Goal: Transaction & Acquisition: Purchase product/service

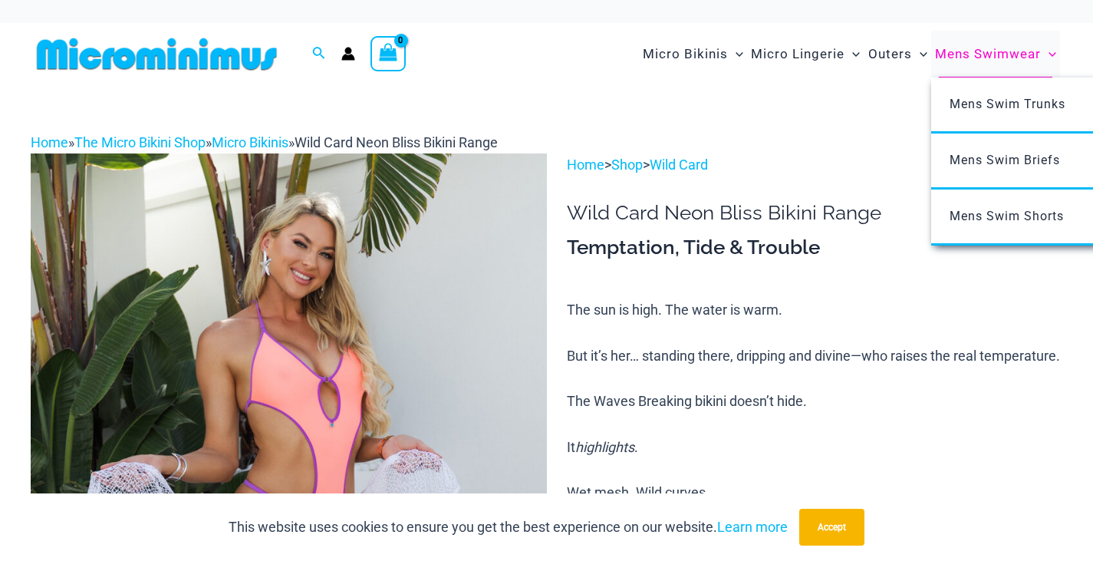
click at [964, 55] on span "Mens Swimwear" at bounding box center [988, 54] width 106 height 39
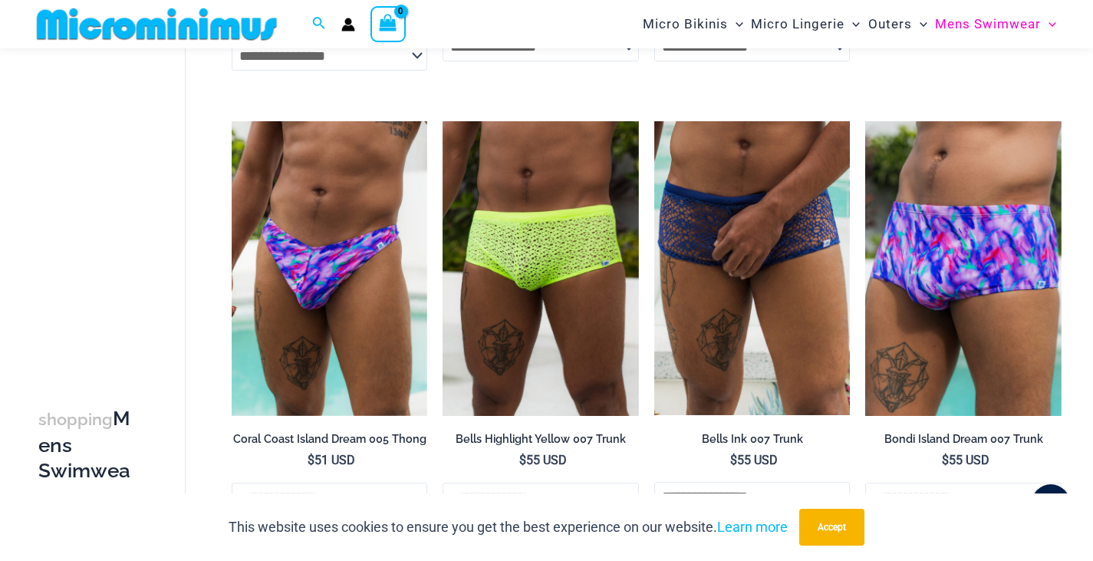
scroll to position [2063, 0]
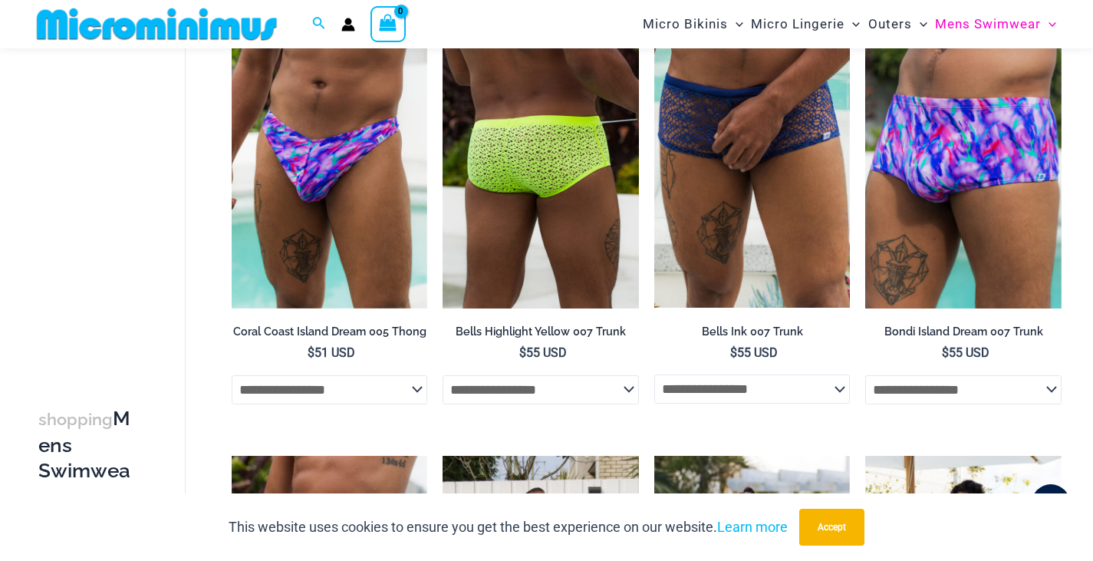
click at [540, 173] on img at bounding box center [541, 161] width 196 height 294
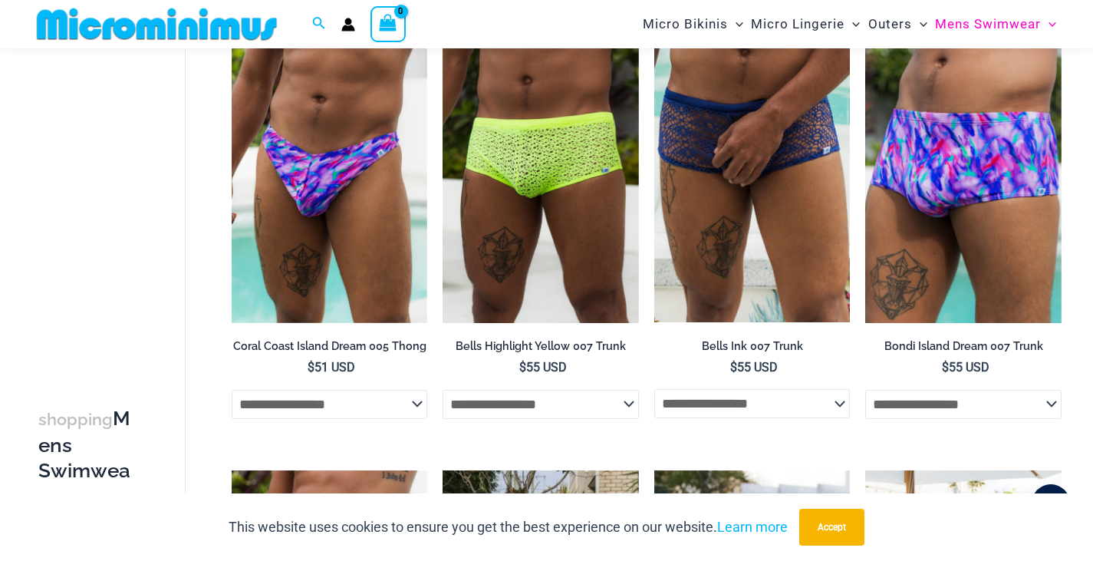
scroll to position [1588, 0]
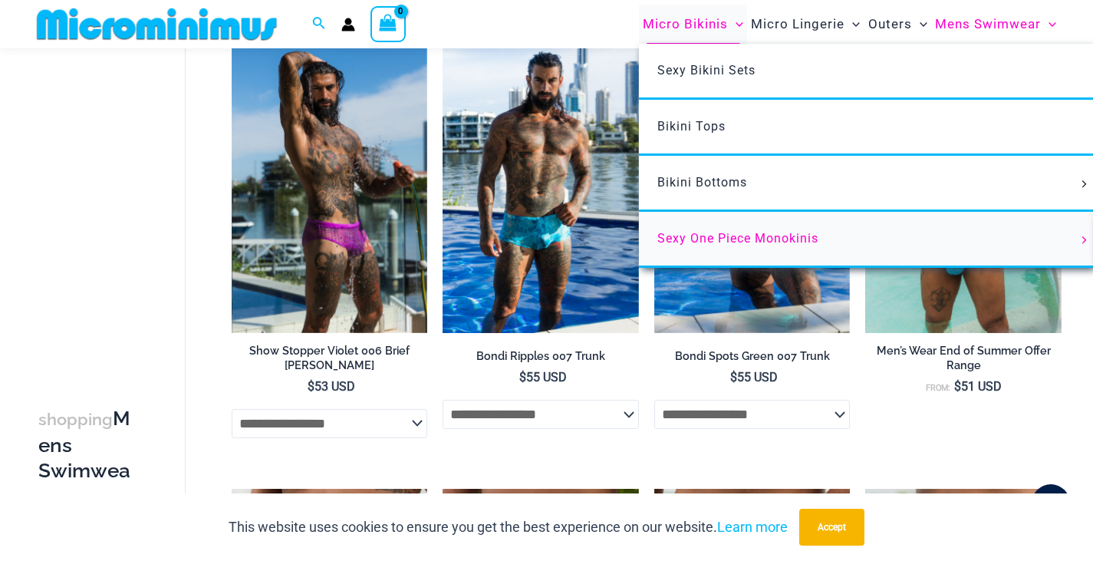
click at [689, 236] on span "Sexy One Piece Monokinis" at bounding box center [737, 238] width 161 height 15
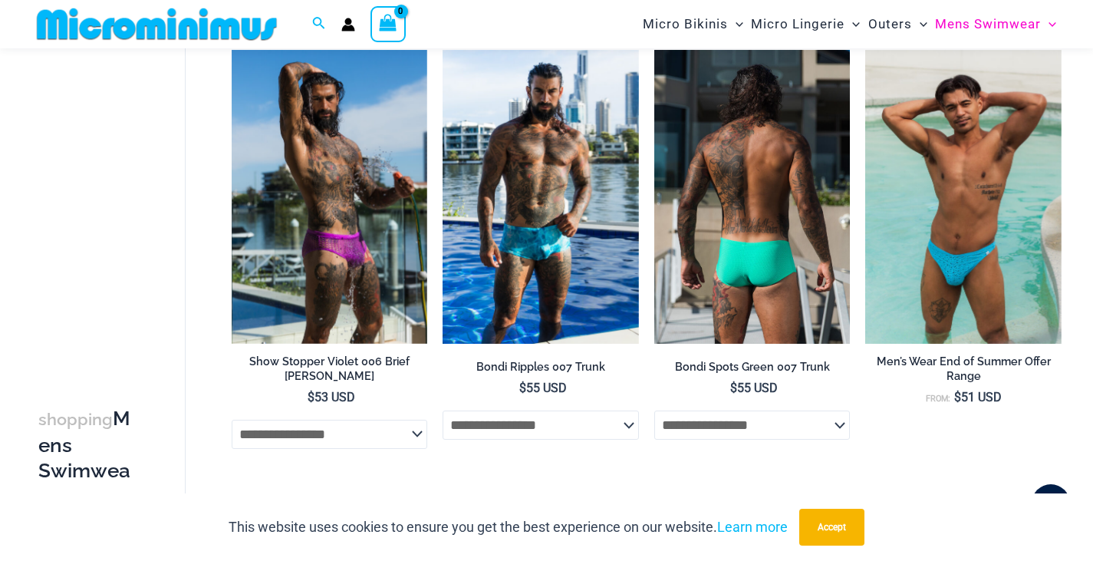
click at [746, 266] on img at bounding box center [752, 197] width 196 height 294
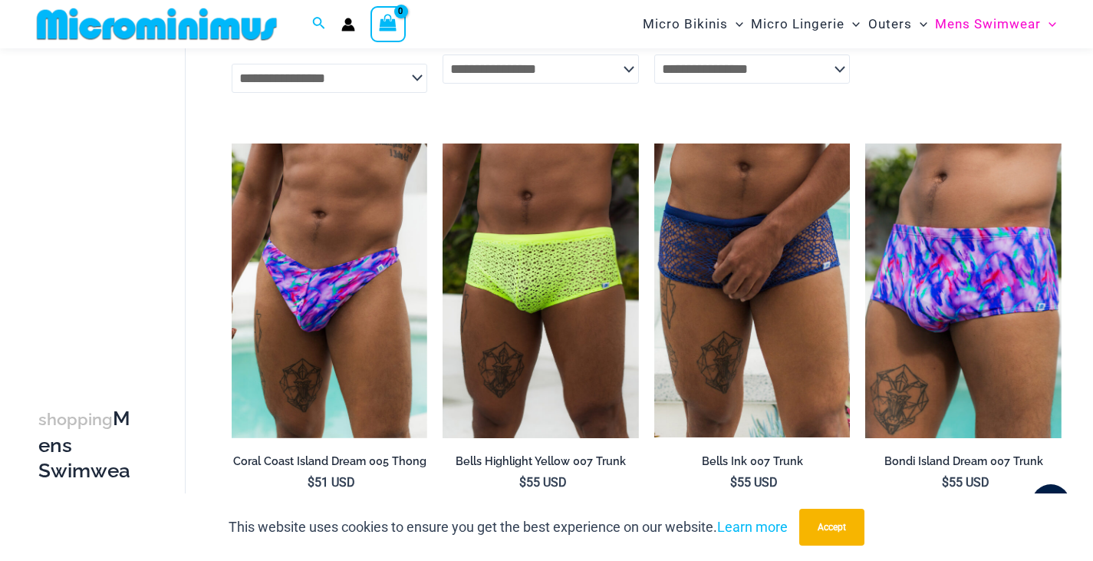
scroll to position [2027, 0]
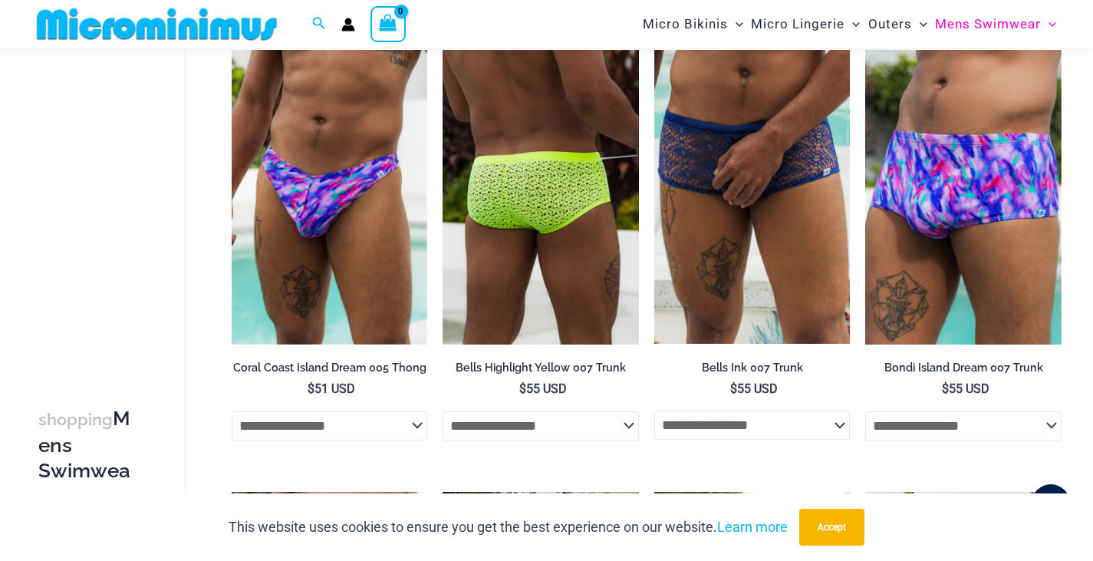
click at [533, 190] on img at bounding box center [541, 197] width 196 height 294
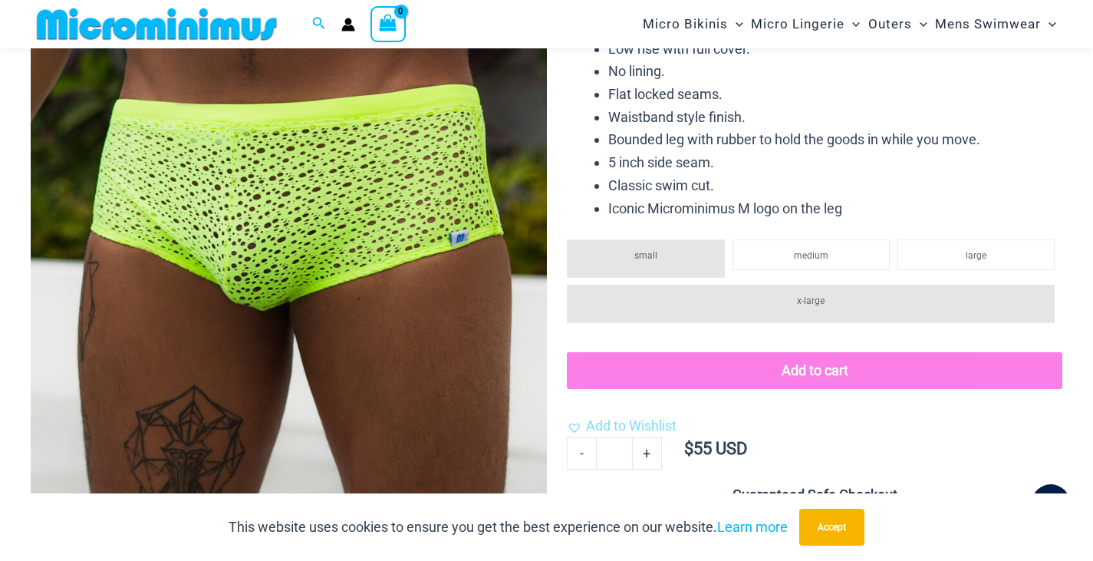
scroll to position [372, 0]
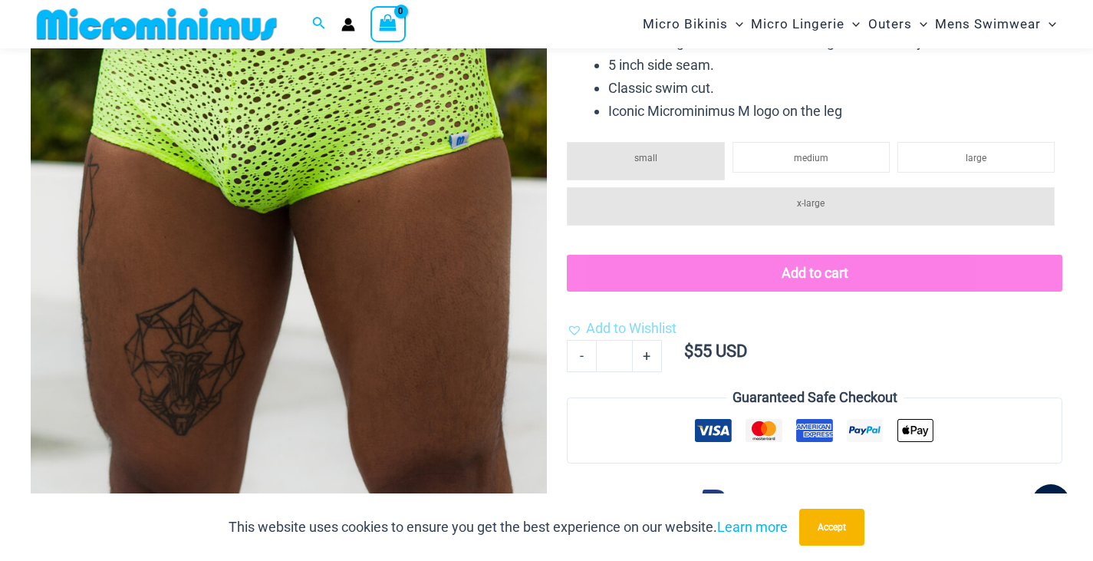
click at [820, 199] on span "x-large" at bounding box center [811, 203] width 28 height 11
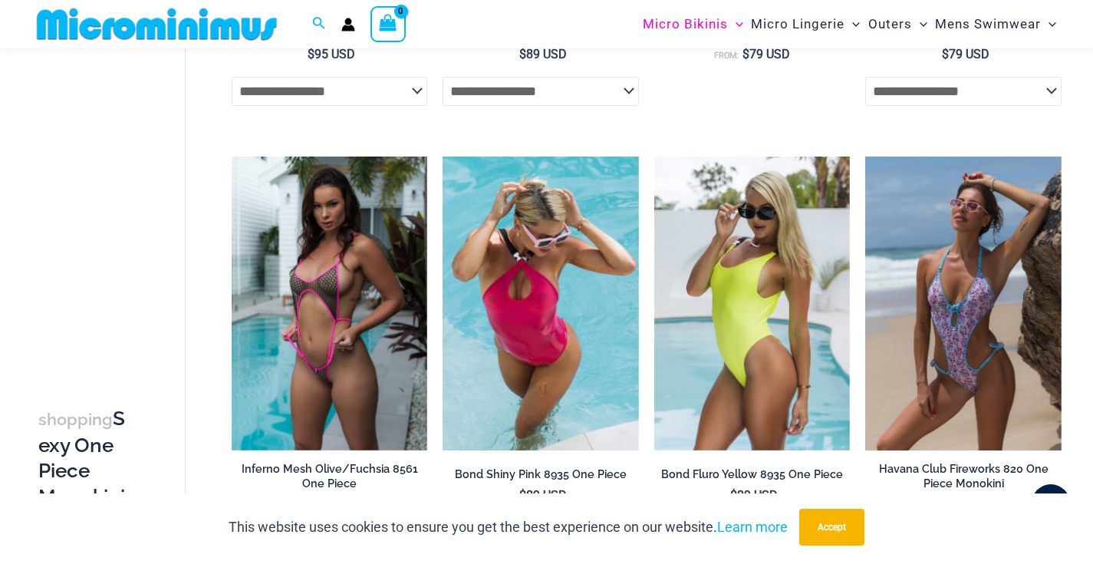
scroll to position [909, 0]
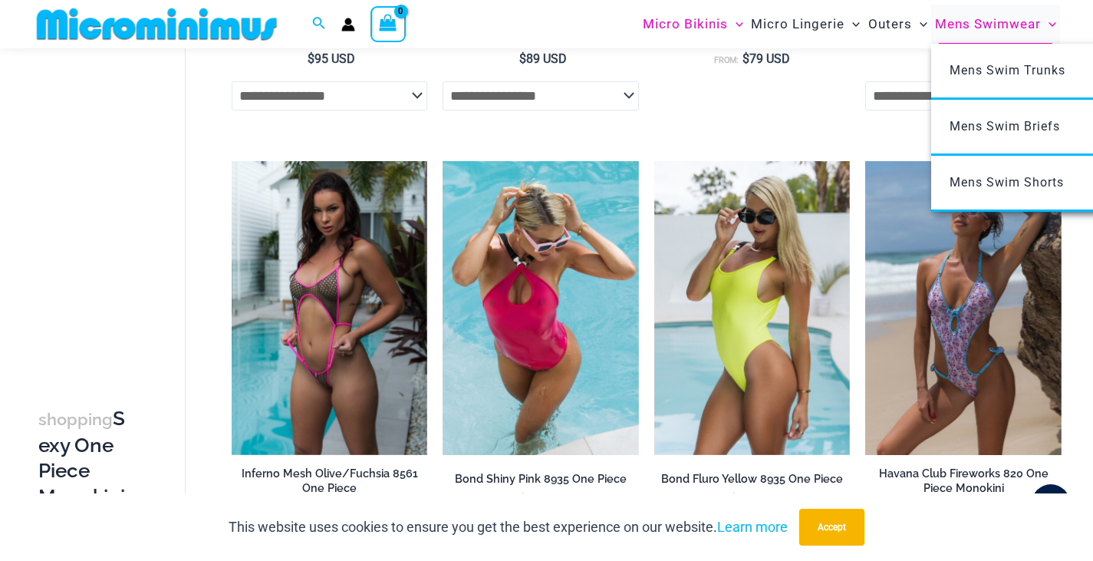
click at [966, 18] on span "Mens Swimwear" at bounding box center [988, 24] width 106 height 39
